Goal: Browse casually

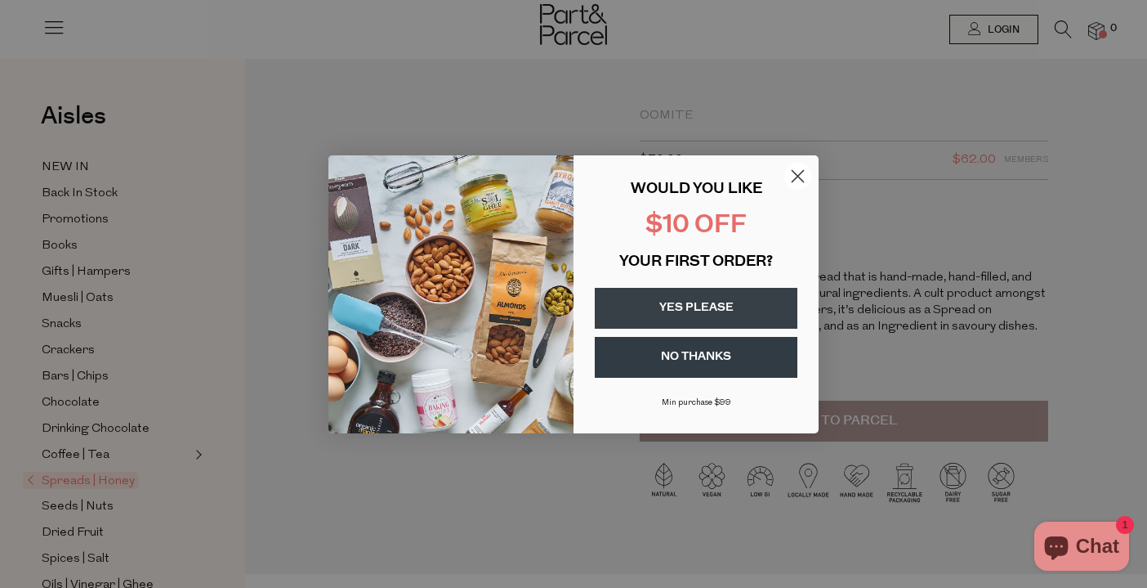
click at [793, 171] on icon "Close dialog" at bounding box center [798, 175] width 11 height 11
